Goal: Task Accomplishment & Management: Manage account settings

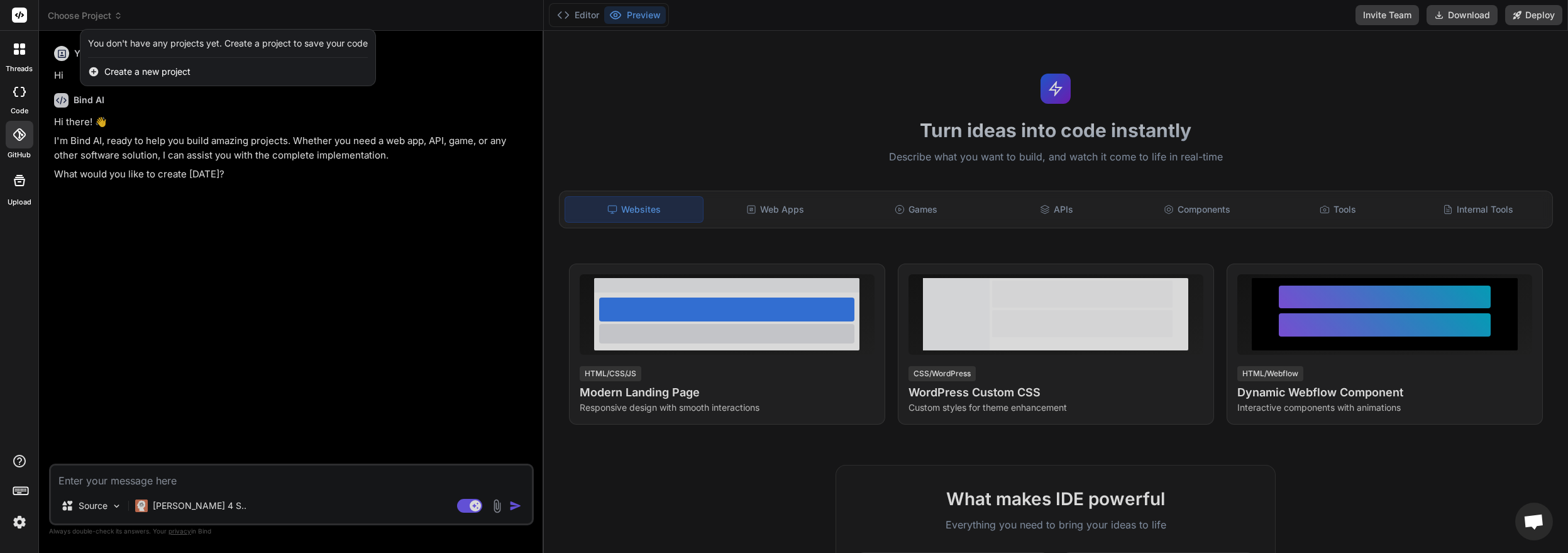
drag, startPoint x: 51, startPoint y: 194, endPoint x: 44, endPoint y: 170, distance: 25.0
click at [52, 194] on div at bounding box center [784, 276] width 1568 height 553
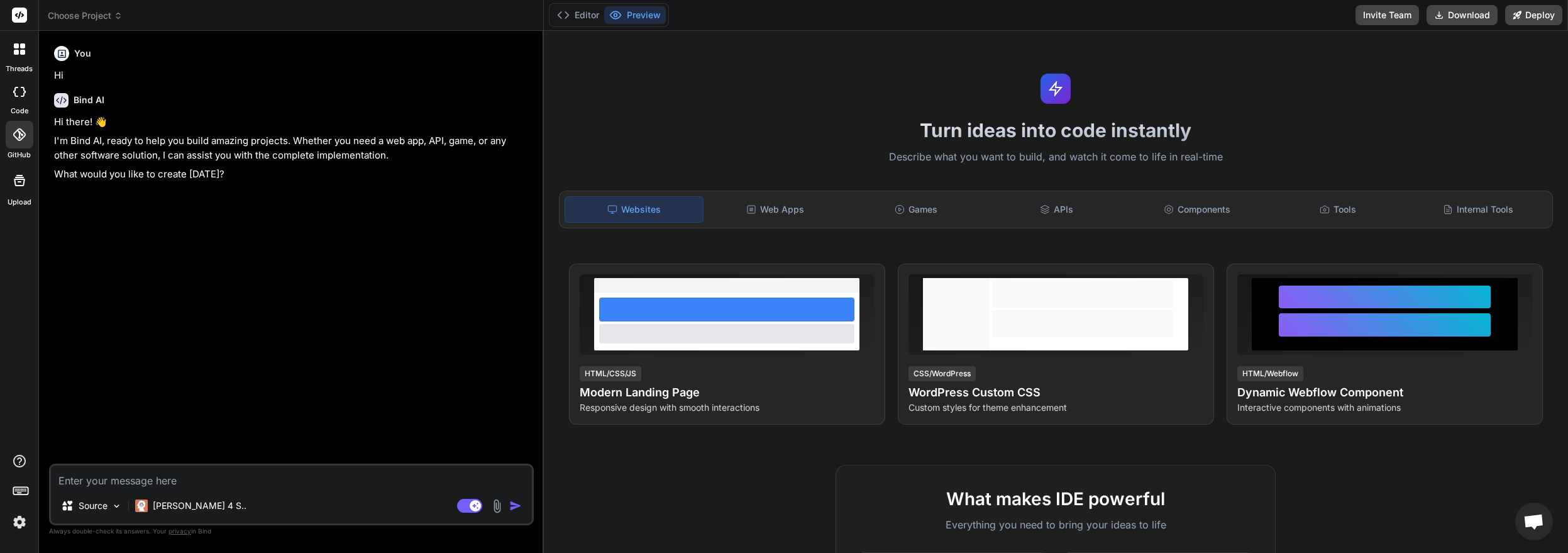
click at [26, 142] on div at bounding box center [19, 134] width 28 height 28
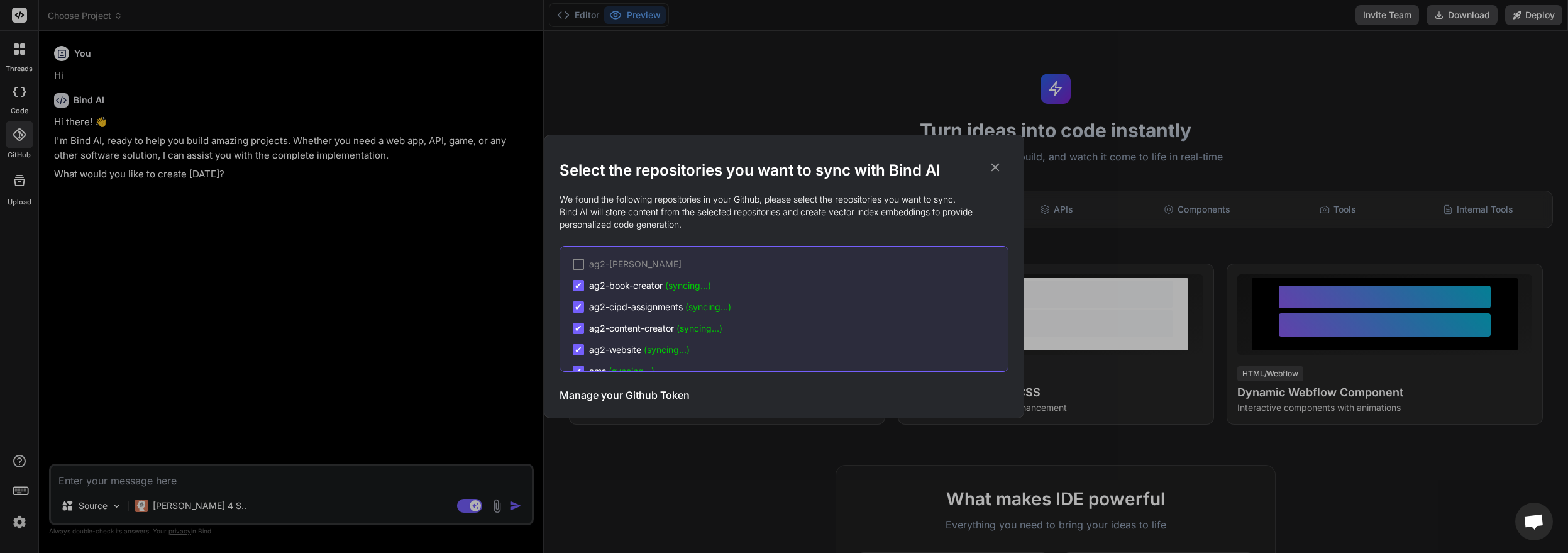
scroll to position [211, 0]
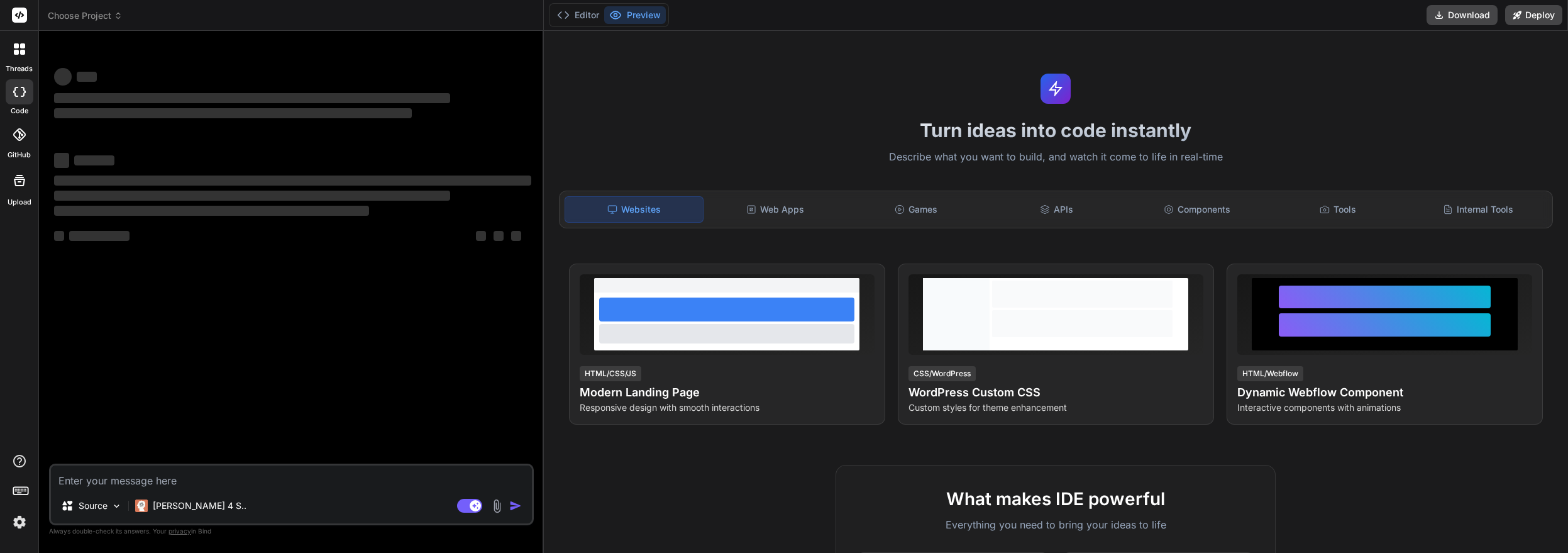
click at [22, 136] on icon at bounding box center [19, 134] width 12 height 12
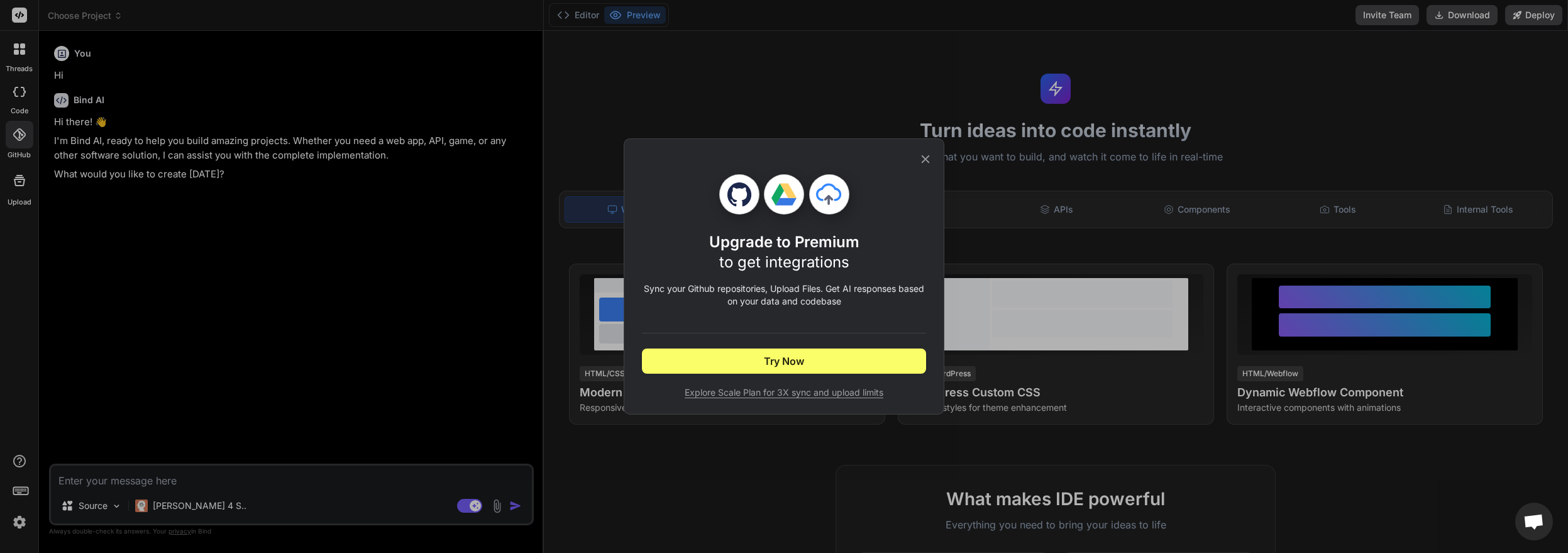
click at [925, 159] on icon at bounding box center [925, 159] width 8 height 8
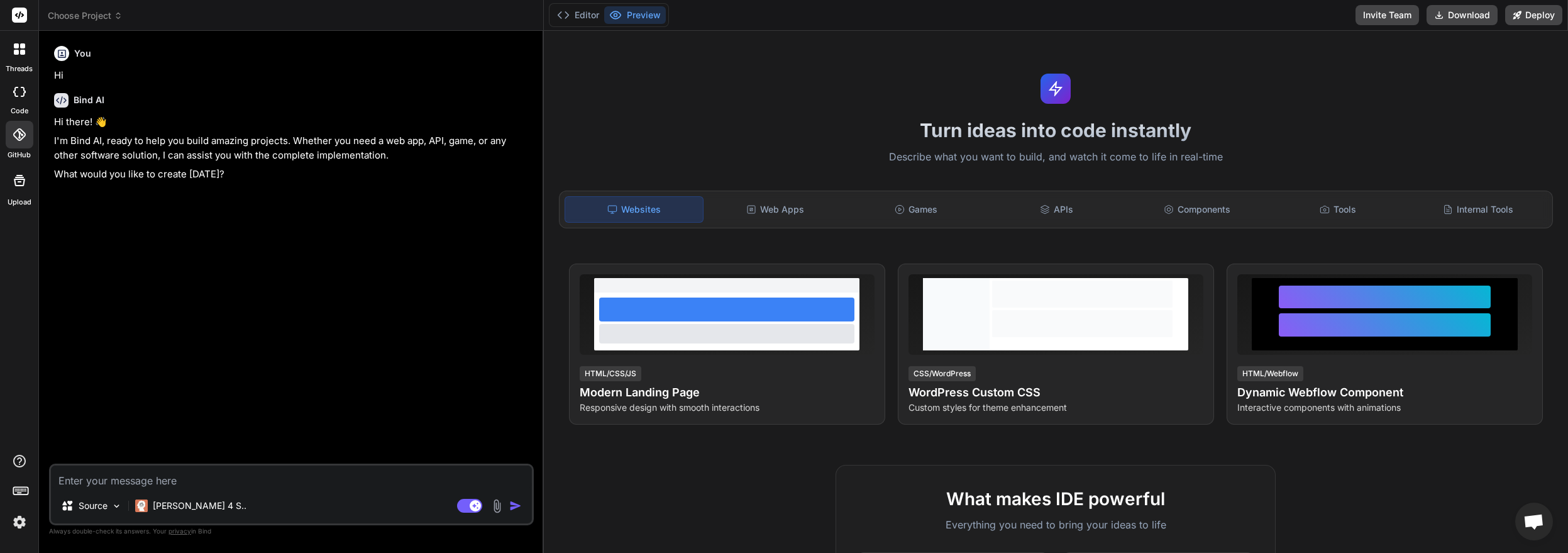
click at [19, 527] on img at bounding box center [19, 522] width 21 height 21
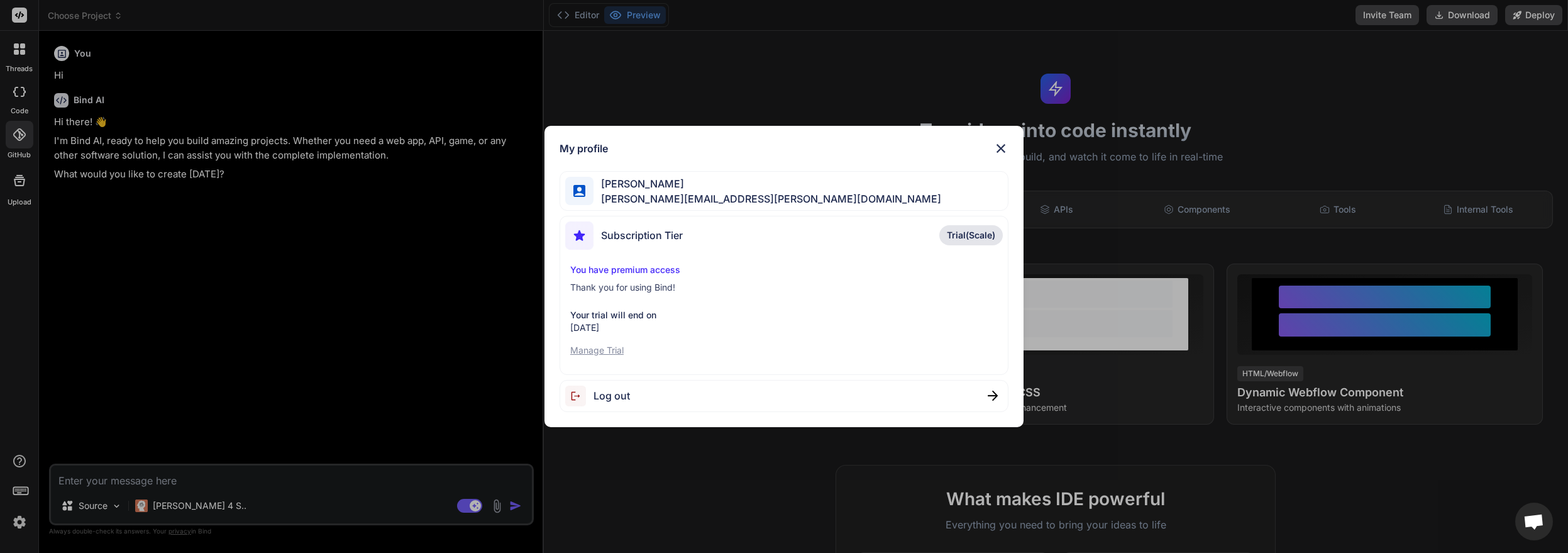
click at [602, 353] on p "Manage Trial" at bounding box center [784, 350] width 427 height 12
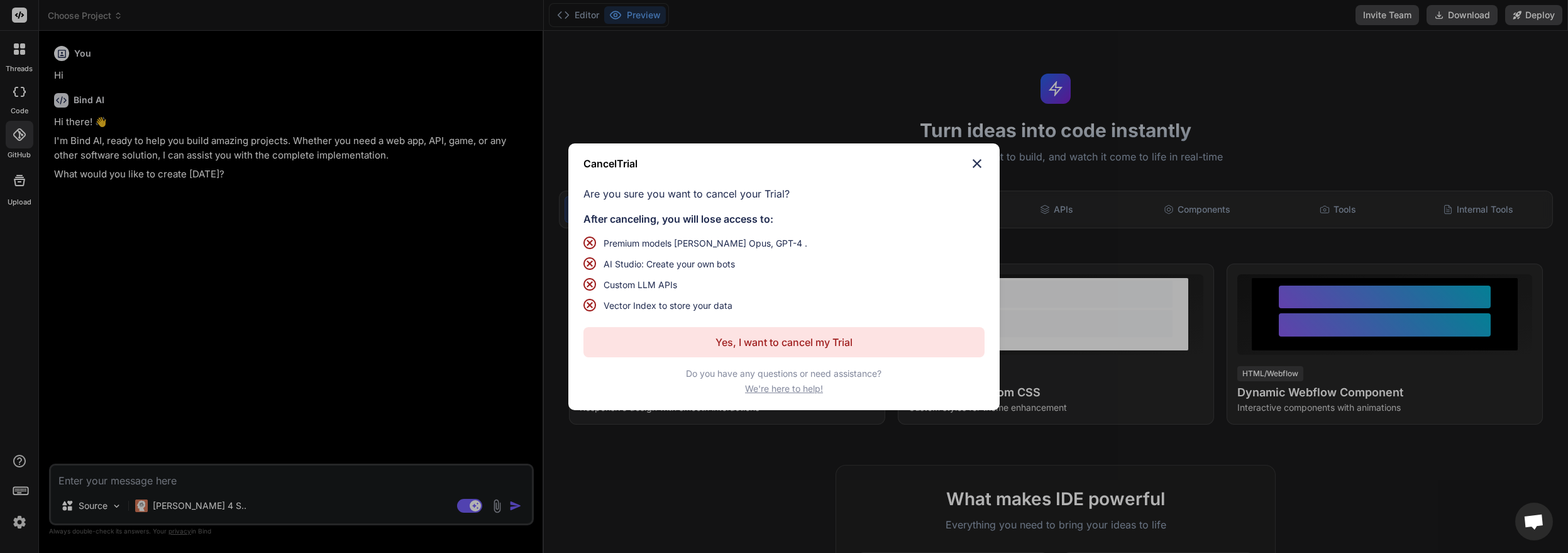
click at [818, 341] on p "Yes, I want to cancel my Trial" at bounding box center [784, 342] width 137 height 15
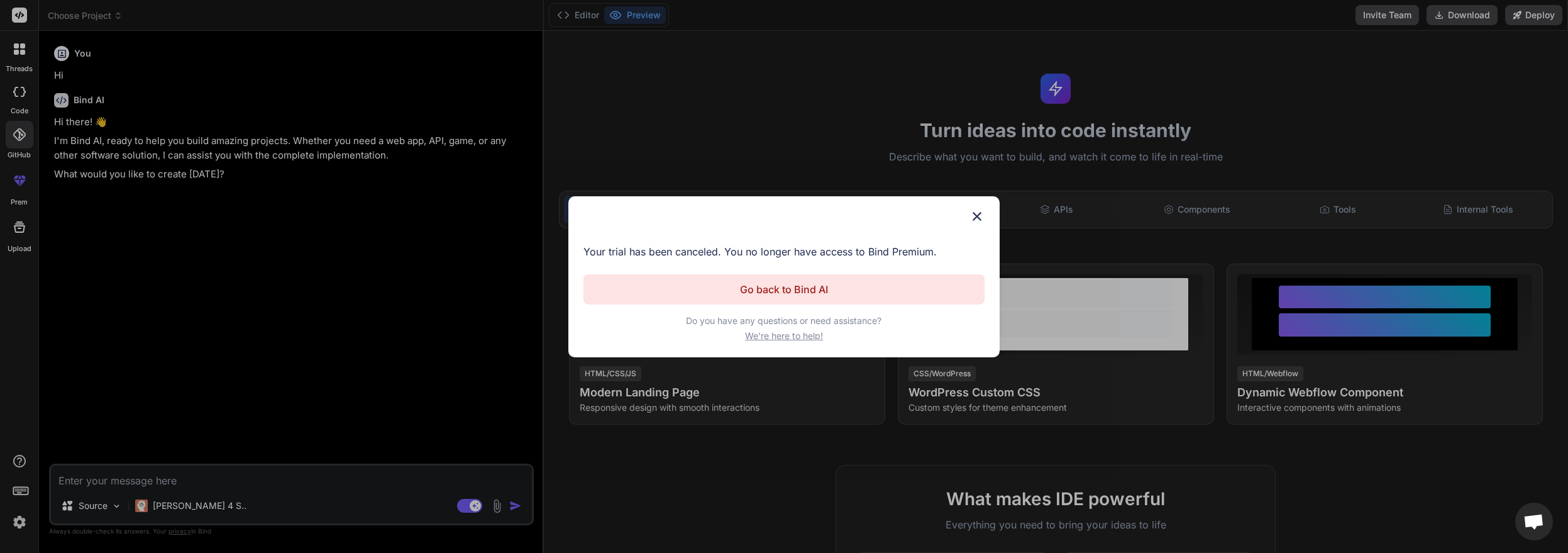
click at [806, 293] on p "Go back to Bind AI" at bounding box center [784, 289] width 88 height 15
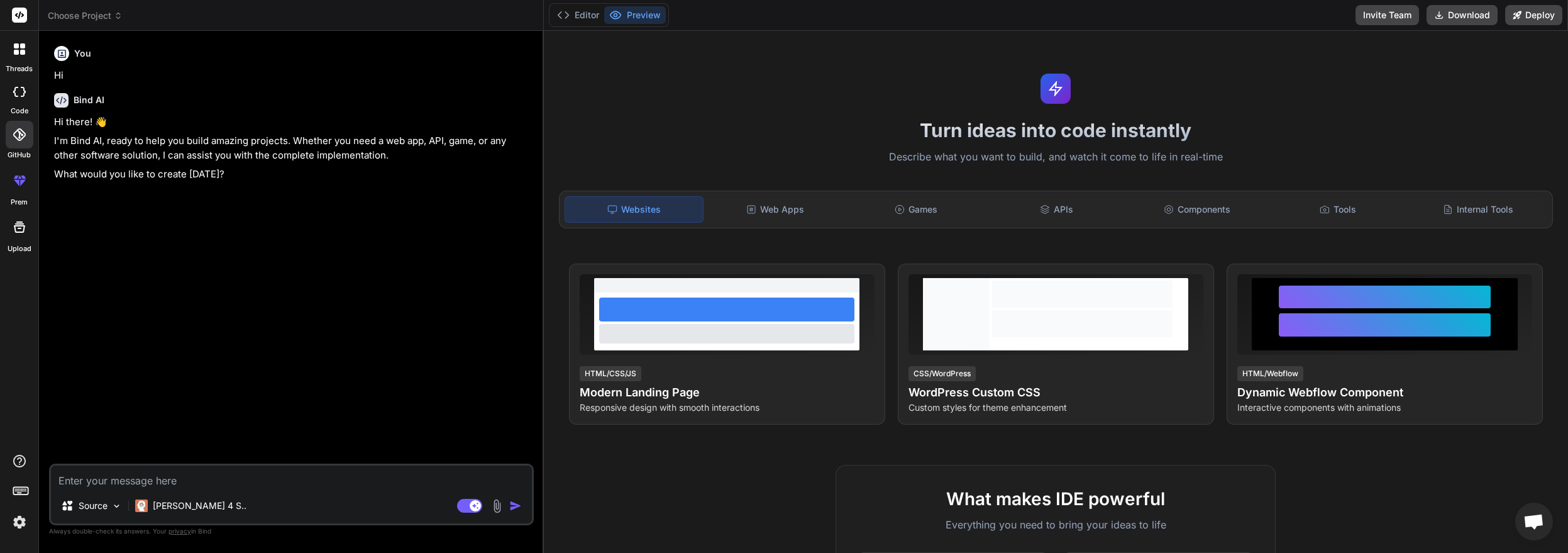
click at [17, 527] on img at bounding box center [19, 522] width 21 height 21
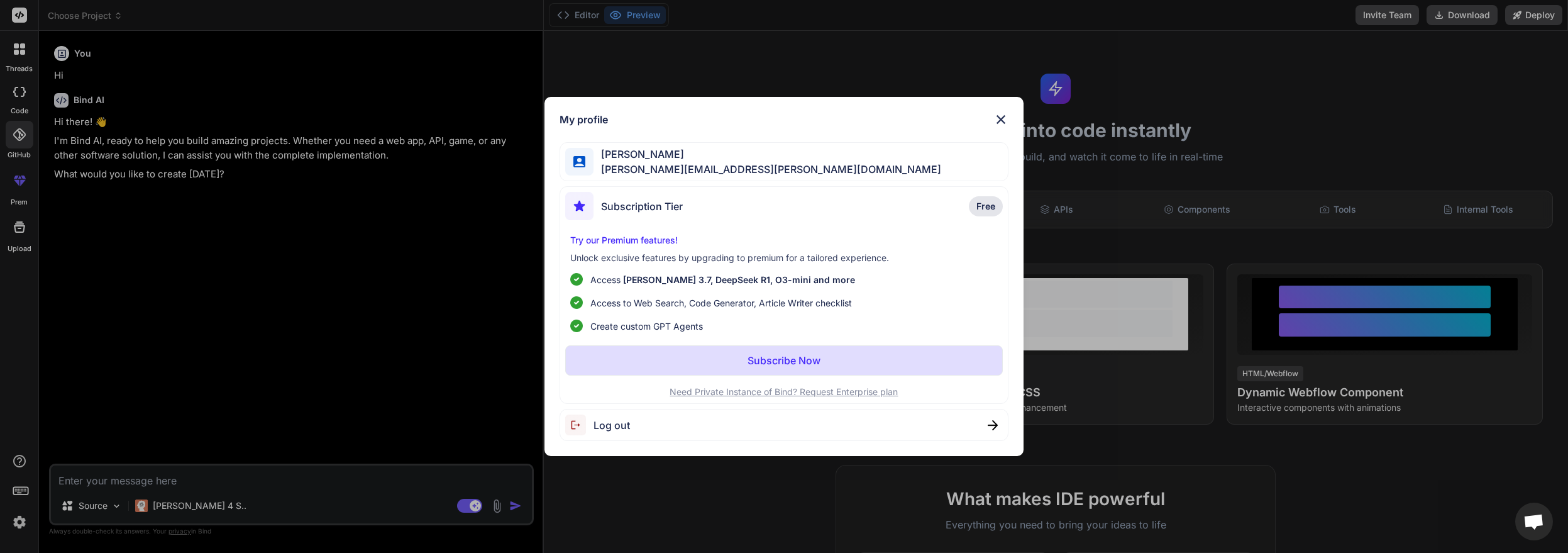
click at [715, 167] on span "andrew.gilmour@ag2design.co.uk" at bounding box center [767, 170] width 348 height 15
click at [816, 428] on div "Log out" at bounding box center [784, 425] width 449 height 32
type textarea "x"
